Goal: Find specific page/section

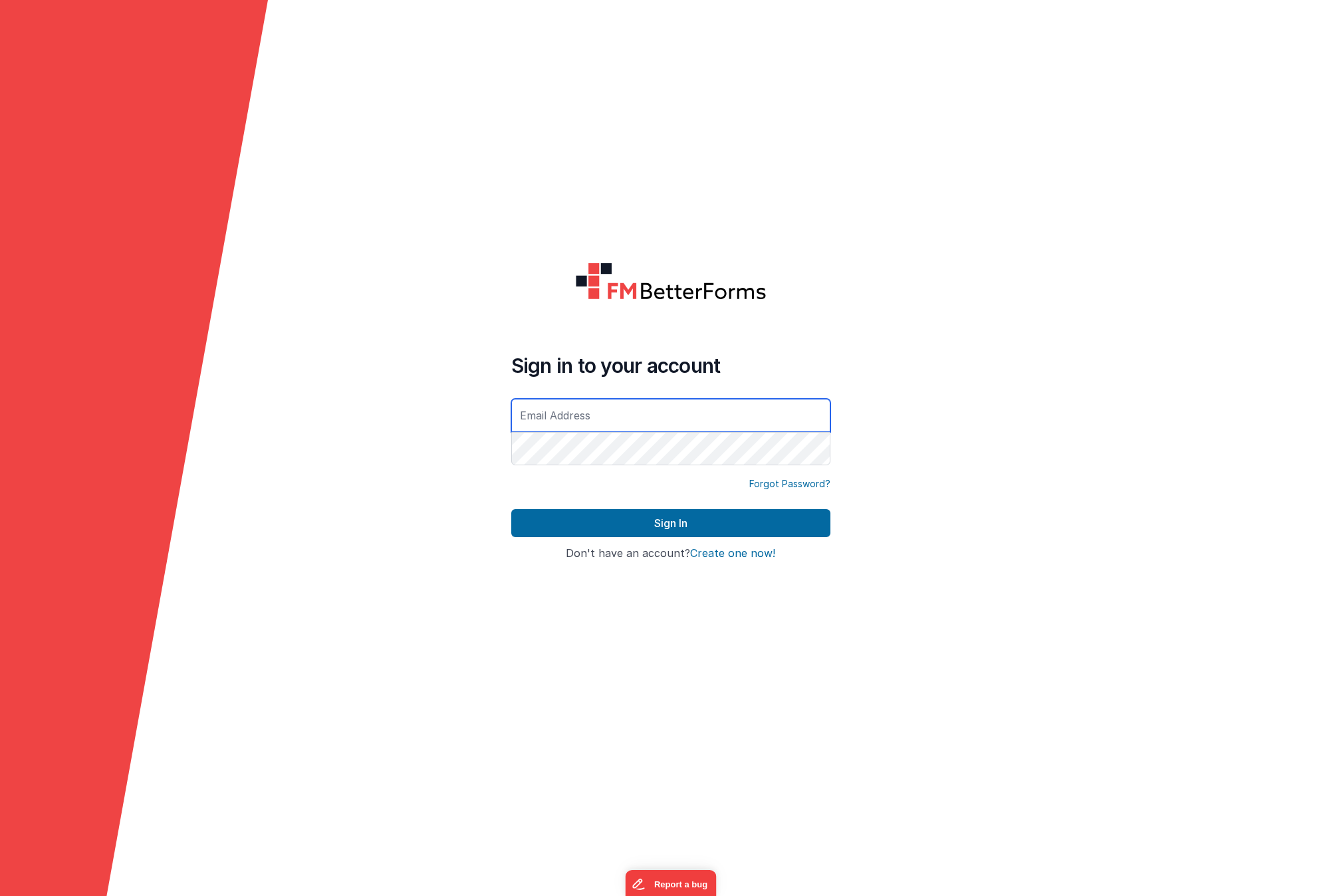
type input "[EMAIL_ADDRESS][DOMAIN_NAME]"
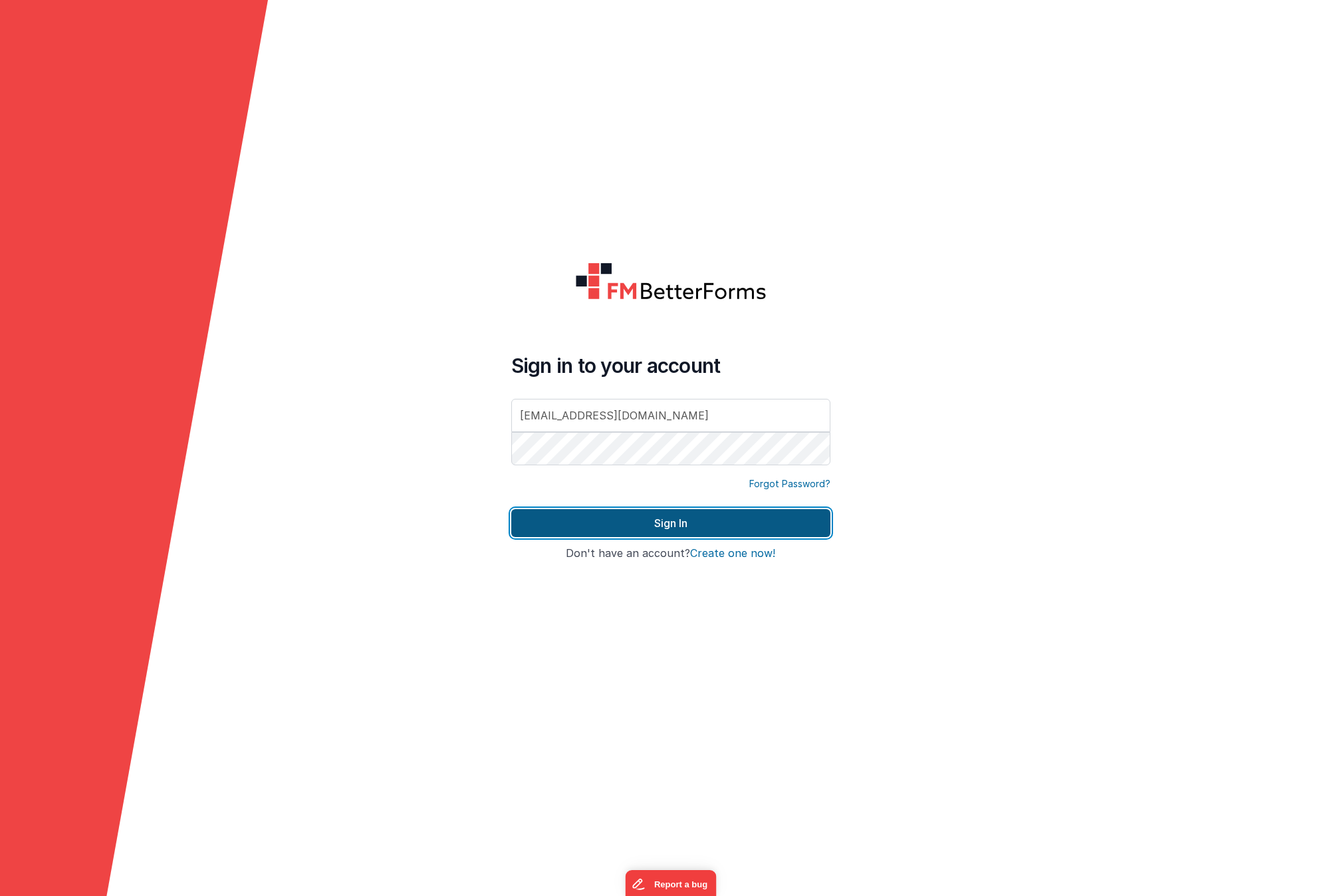
click at [716, 526] on button "Sign In" at bounding box center [671, 523] width 319 height 28
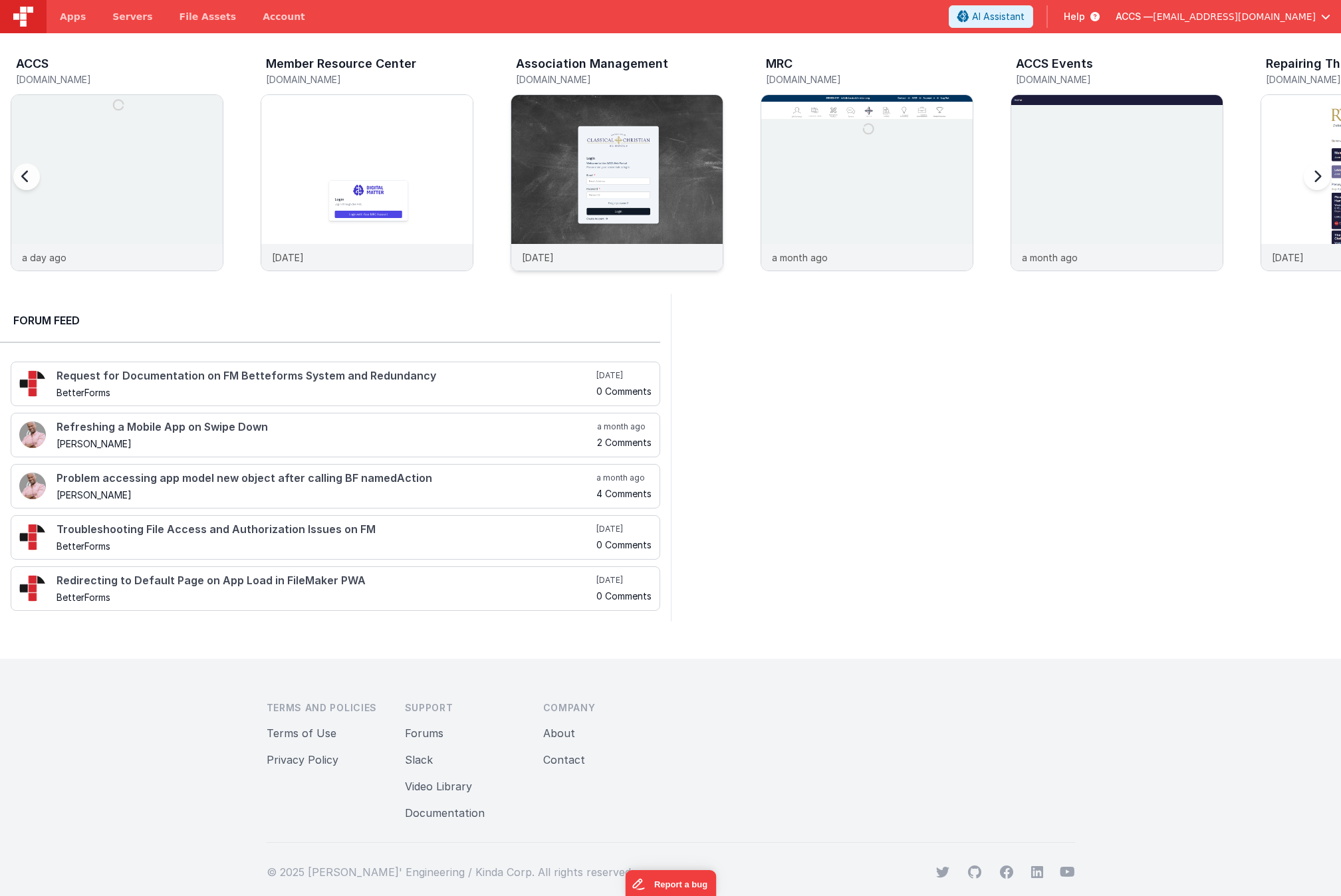
click at [658, 154] on img at bounding box center [617, 201] width 211 height 211
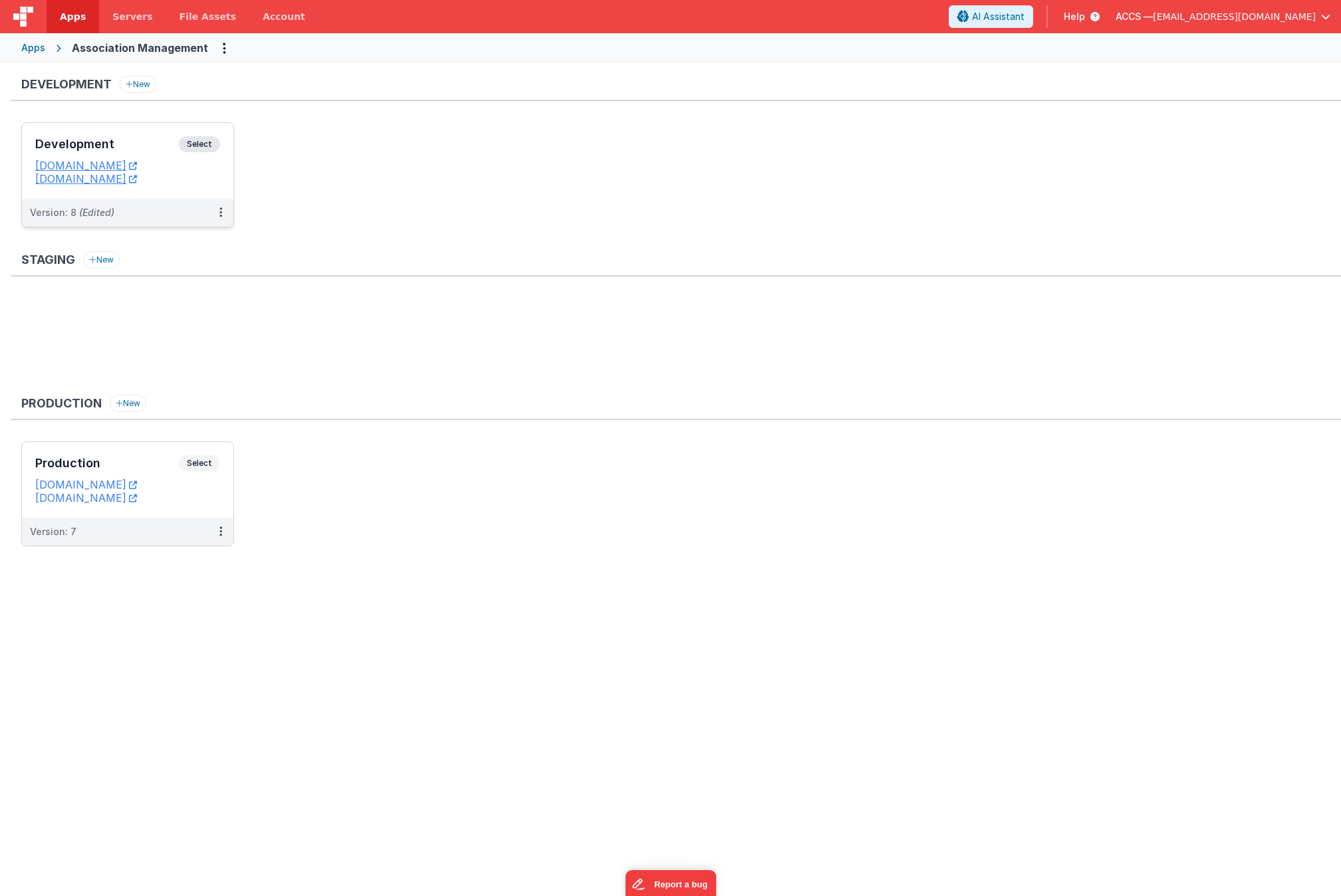
click at [146, 146] on h3 "Development" at bounding box center [107, 144] width 144 height 13
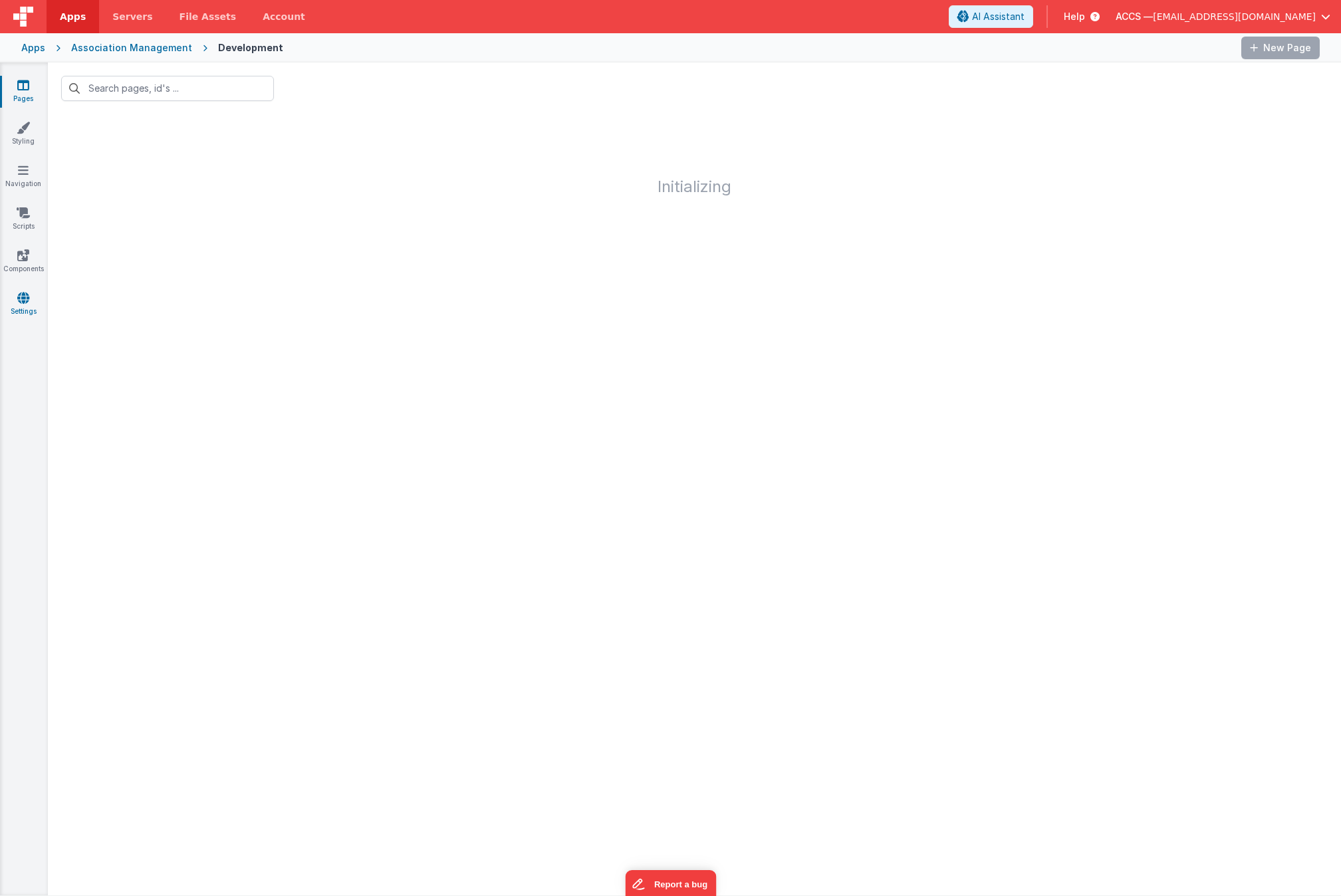
click at [29, 302] on icon at bounding box center [24, 297] width 12 height 13
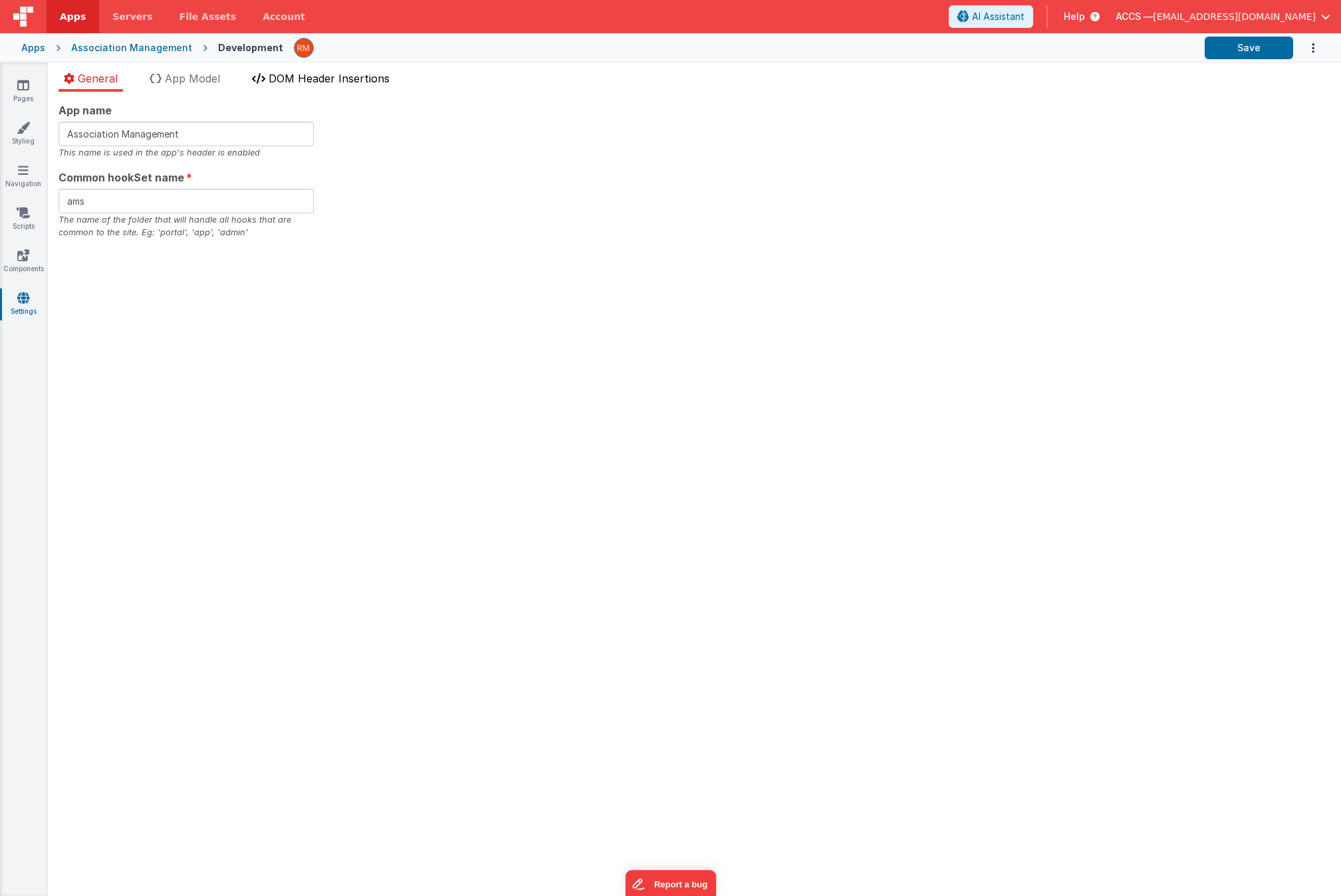
click at [282, 84] on span "DOM Header Insertions" at bounding box center [329, 78] width 121 height 13
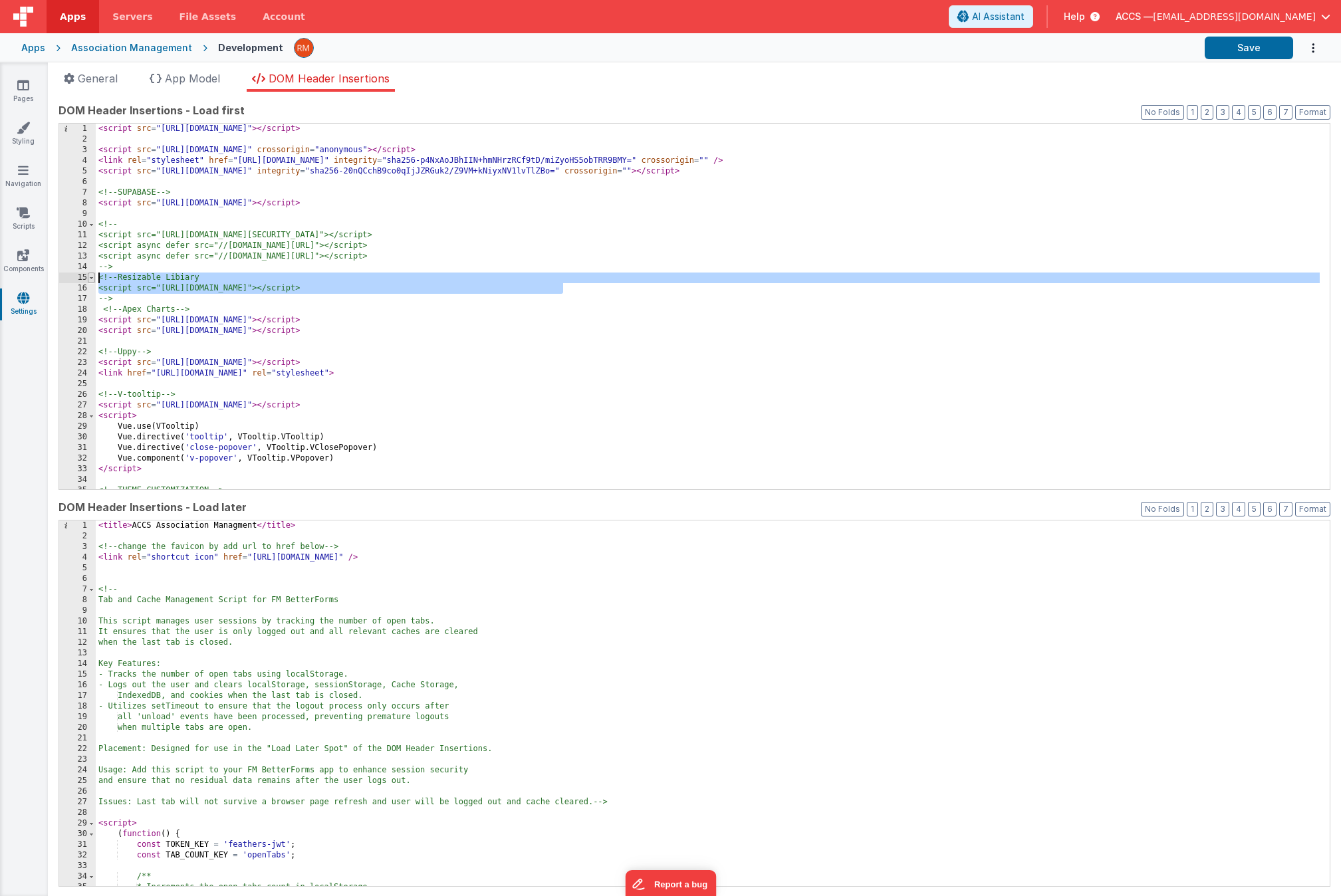
drag, startPoint x: 589, startPoint y: 288, endPoint x: 95, endPoint y: 279, distance: 494.1
click at [95, 279] on div "1 2 3 4 5 6 7 8 9 10 11 12 13 14 15 16 17 18 19 20 21 22 23 24 25 26 27 28 29 3…" at bounding box center [695, 306] width 1272 height 367
click at [145, 300] on div "< script src = "[URL][DOMAIN_NAME]" > </ script > < script src = "[URL][DOMAIN_…" at bounding box center [707, 317] width 1224 height 387
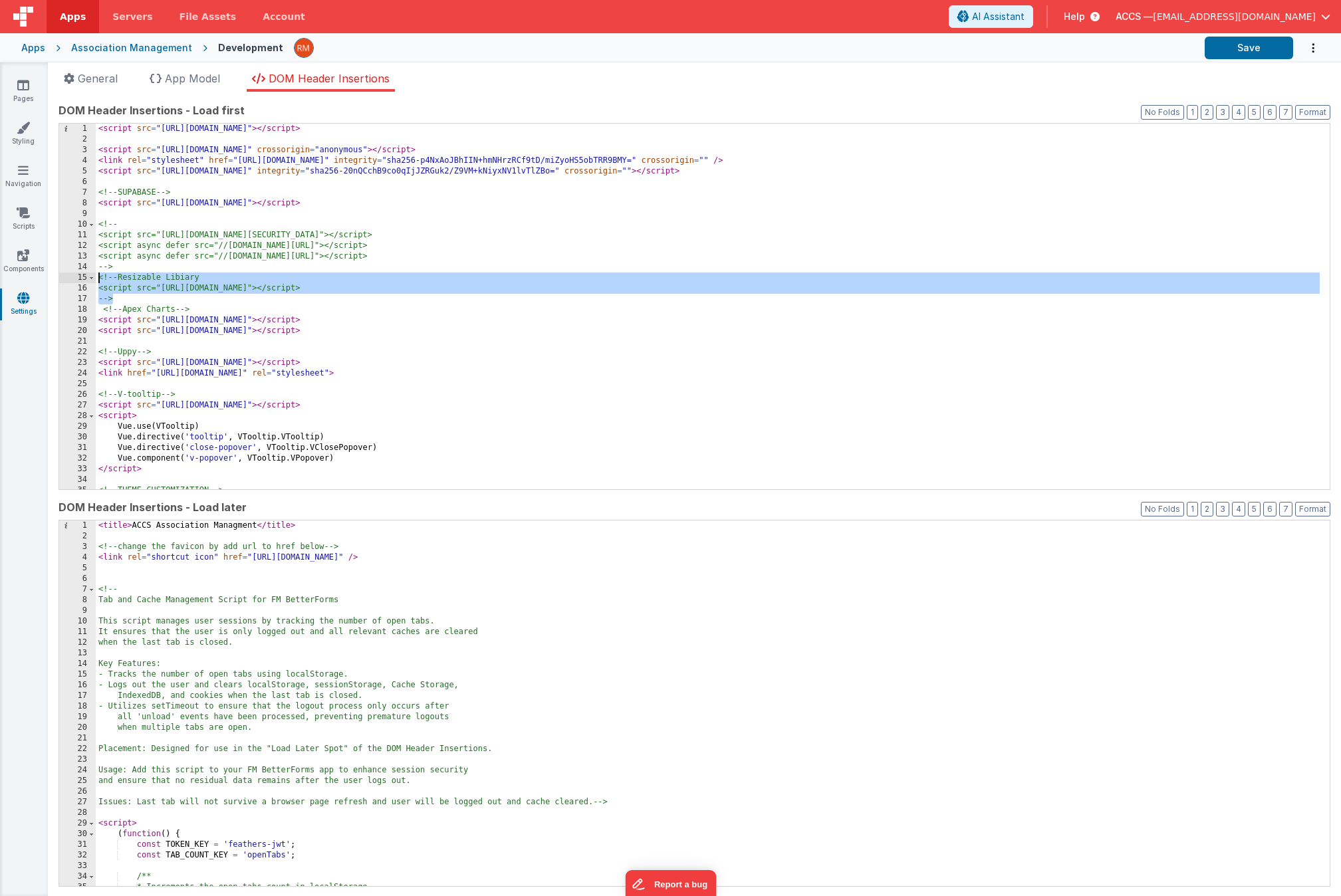
drag, startPoint x: 158, startPoint y: 300, endPoint x: 55, endPoint y: 277, distance: 105.5
click at [55, 277] on div "App name Association Management This name is used in the app's header is enable…" at bounding box center [695, 494] width 1293 height 804
click at [180, 80] on span "App Model" at bounding box center [192, 78] width 55 height 13
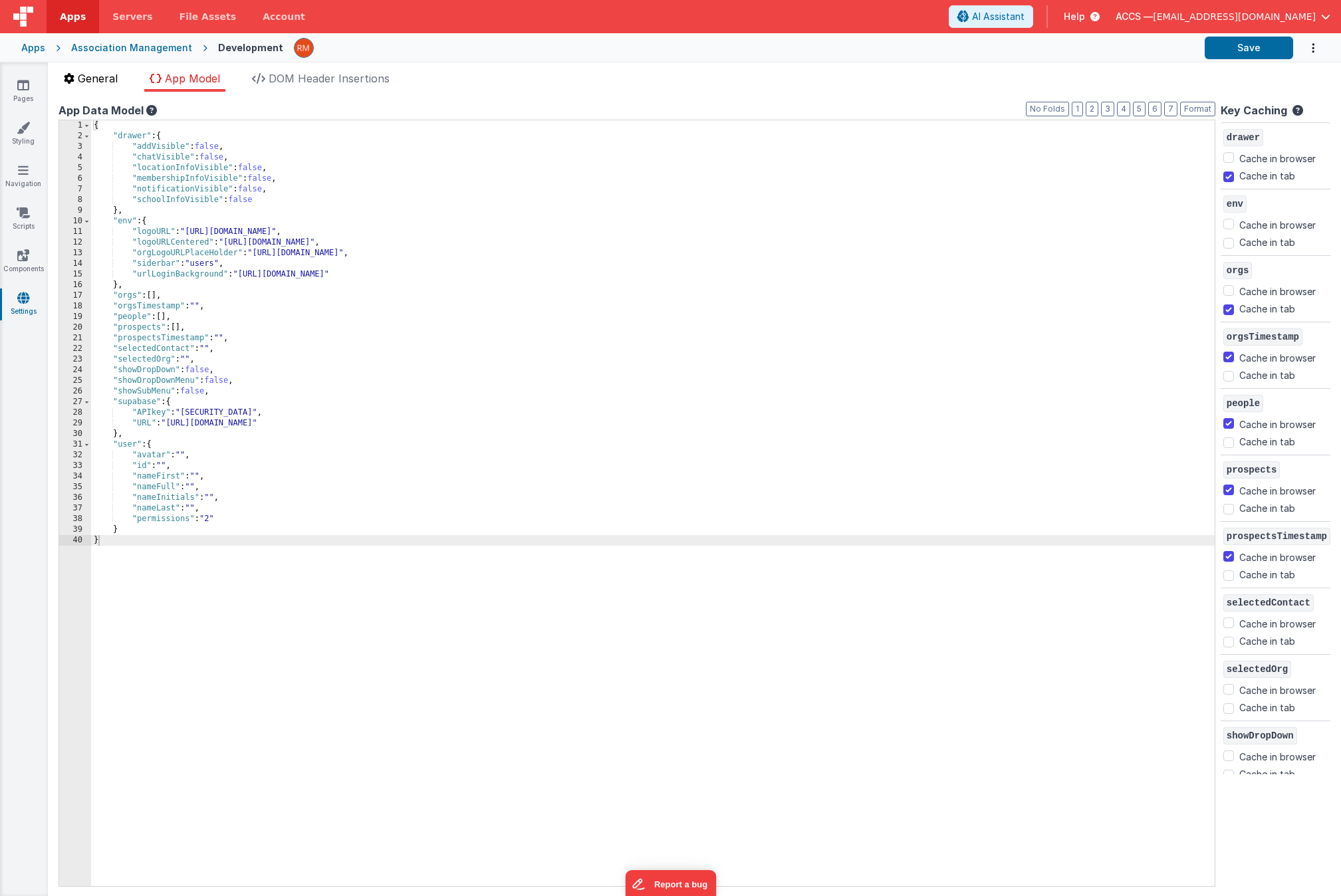
click at [111, 85] on li "General" at bounding box center [91, 81] width 65 height 21
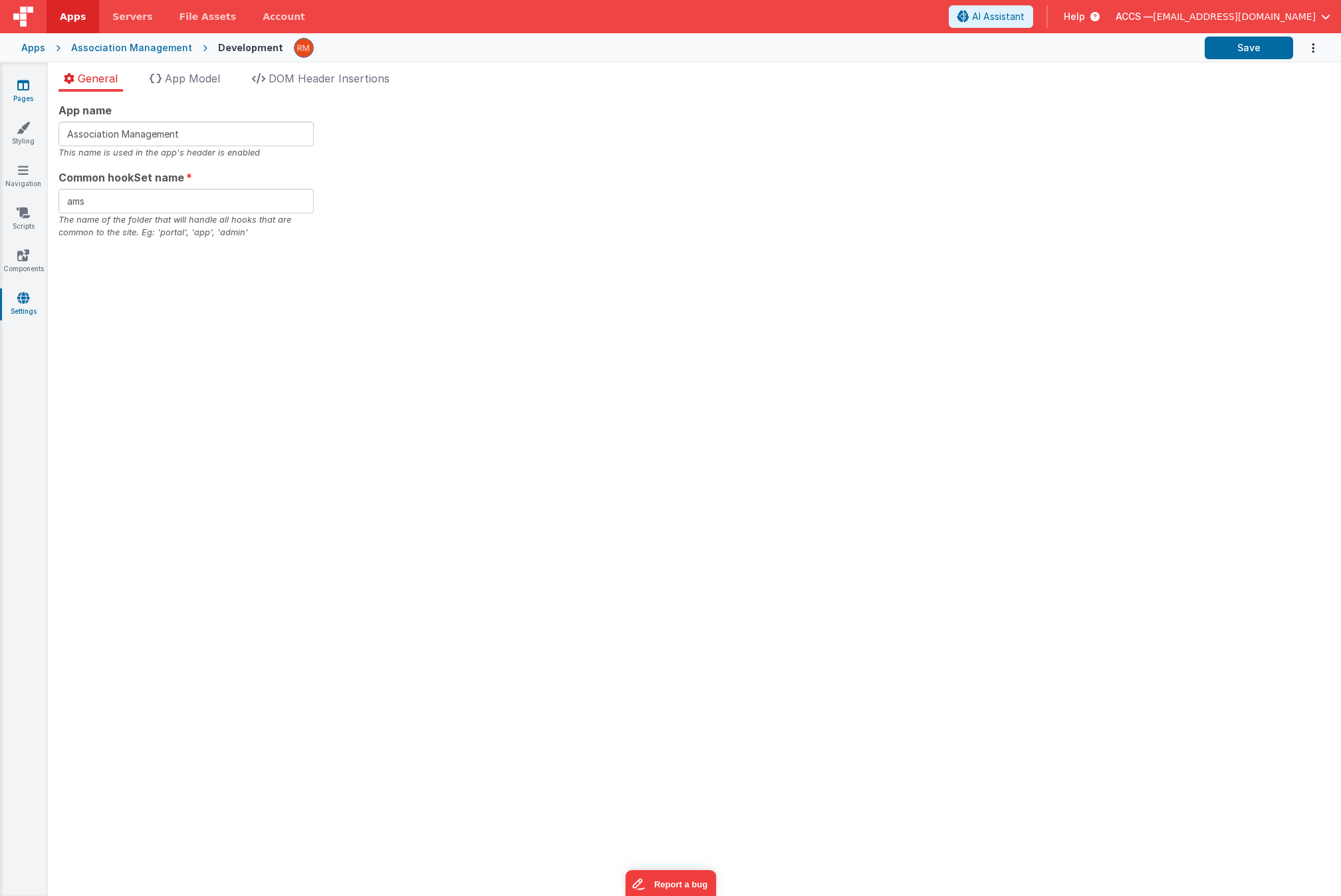
click at [34, 90] on link "Pages" at bounding box center [23, 92] width 48 height 26
